Goal: Task Accomplishment & Management: Use online tool/utility

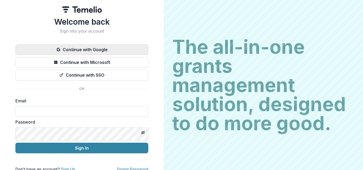
click at [148, 55] on button "Continue with Google" at bounding box center [81, 49] width 133 height 11
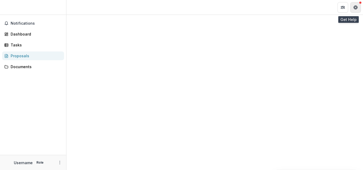
click at [353, 10] on button "Get Help" at bounding box center [355, 7] width 11 height 11
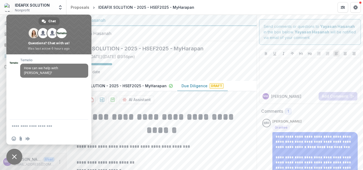
click at [152, 41] on div at bounding box center [161, 33] width 190 height 15
click at [18, 151] on span "Close chat" at bounding box center [14, 157] width 16 height 16
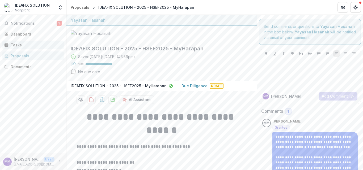
click at [29, 48] on div "Tasks" at bounding box center [35, 45] width 49 height 6
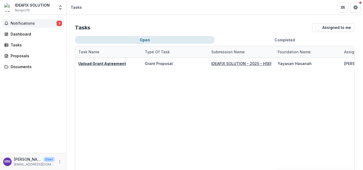
click at [37, 26] on span "Notifications" at bounding box center [34, 23] width 46 height 5
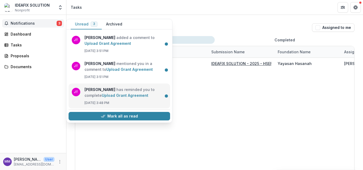
scroll to position [13, 0]
click at [146, 98] on link "Upload Grant Agreement" at bounding box center [125, 95] width 46 height 5
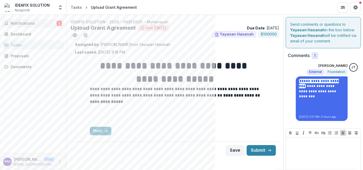
click at [57, 26] on span "2" at bounding box center [59, 23] width 5 height 5
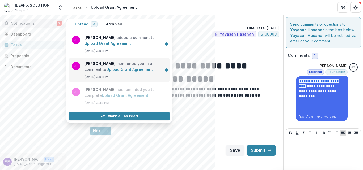
click at [132, 72] on link "Upload Grant Agreement" at bounding box center [129, 69] width 46 height 5
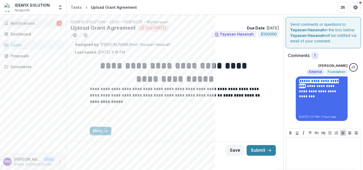
click at [39, 26] on span "Notifications" at bounding box center [34, 23] width 46 height 5
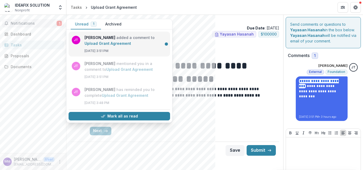
click at [131, 46] on link "Upload Grant Agreement" at bounding box center [107, 43] width 46 height 5
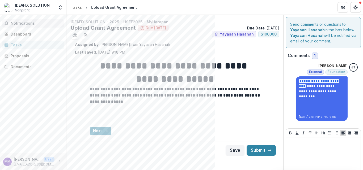
click at [33, 26] on span "Notifications" at bounding box center [36, 23] width 51 height 5
click at [196, 55] on div "Assigned by : [PERSON_NAME] from Yayasan Hasanah Last saved: [DATE] 9:18 PM" at bounding box center [175, 48] width 200 height 13
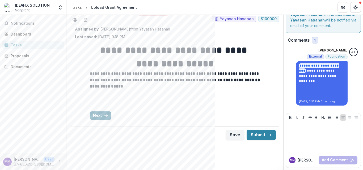
click at [104, 114] on icon "button" at bounding box center [106, 116] width 4 height 4
